Goal: Information Seeking & Learning: Learn about a topic

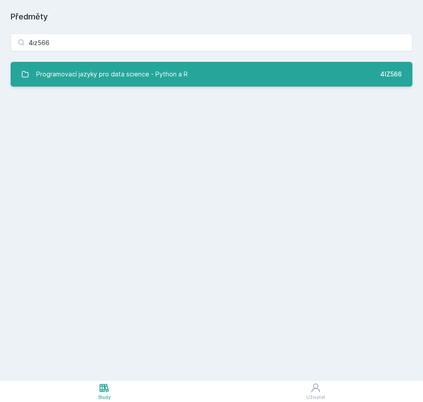
type input "4iz566"
click at [90, 73] on div "Programovací jazyky pro data science - Python a R" at bounding box center [112, 74] width 152 height 18
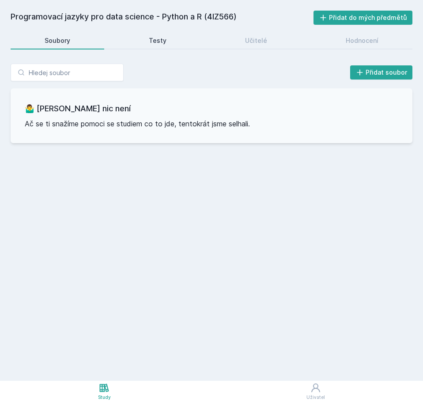
click at [158, 42] on div "Testy" at bounding box center [158, 40] width 18 height 9
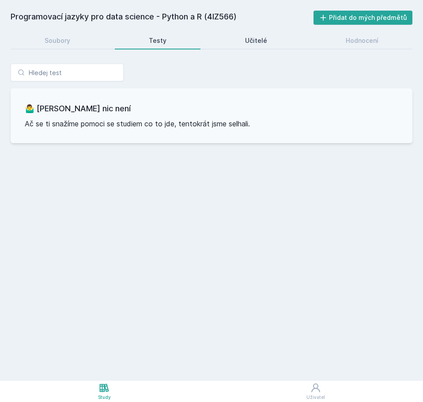
click at [257, 41] on div "Učitelé" at bounding box center [256, 40] width 22 height 9
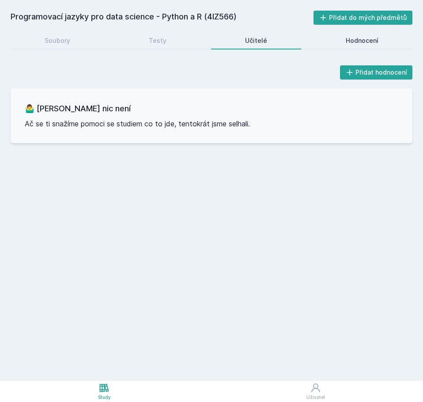
click at [362, 41] on div "Hodnocení" at bounding box center [362, 40] width 33 height 9
click at [61, 44] on div "Soubory" at bounding box center [58, 40] width 26 height 9
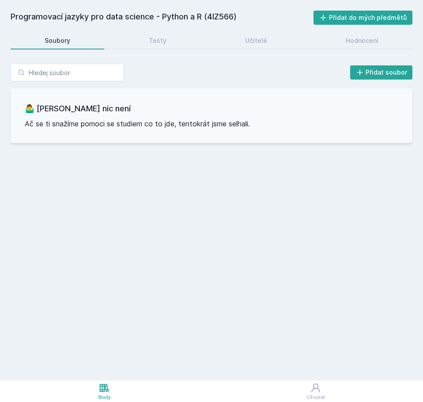
click at [58, 40] on div "Soubory" at bounding box center [58, 40] width 26 height 9
